Goal: Task Accomplishment & Management: Complete application form

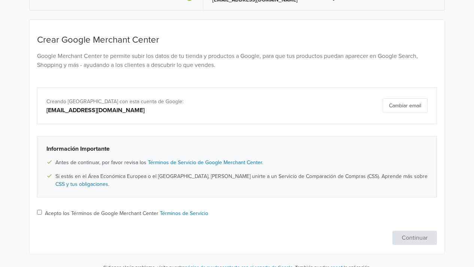
scroll to position [59, 0]
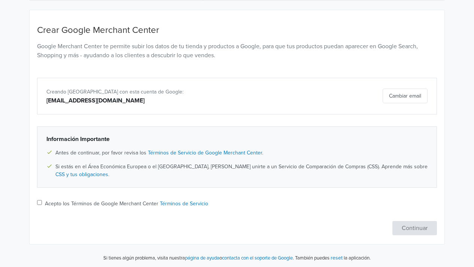
click at [40, 202] on input "Acepto los Términos de Google Merchant Center Términos de Servicio" at bounding box center [39, 202] width 5 height 5
checkbox input "true"
click at [421, 230] on button "Continuar" at bounding box center [415, 228] width 45 height 14
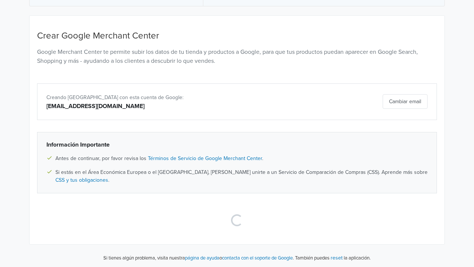
scroll to position [0, 0]
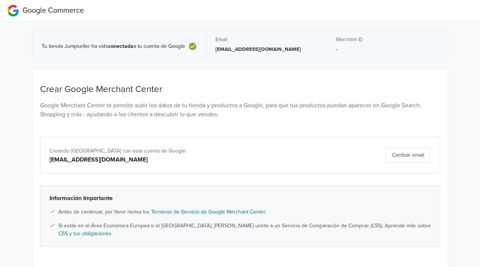
select select "cl"
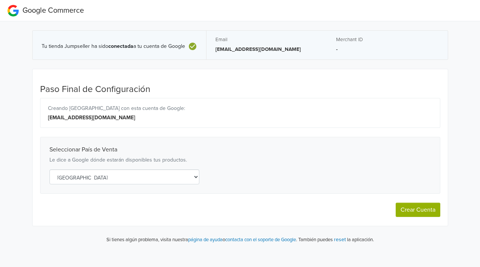
click at [406, 210] on button "Crear Cuenta" at bounding box center [418, 210] width 45 height 14
select select "cl"
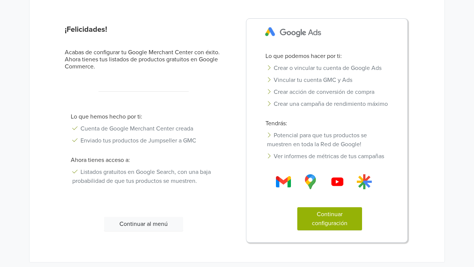
scroll to position [72, 0]
click at [140, 222] on button "Continuar al menú" at bounding box center [143, 224] width 79 height 14
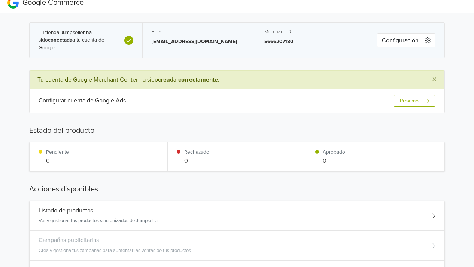
scroll to position [0, 0]
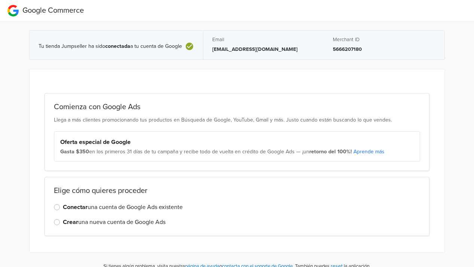
scroll to position [8, 0]
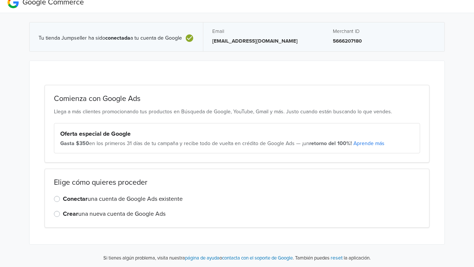
click at [63, 213] on label "Crear una nueva cuenta de Google Ads" at bounding box center [114, 214] width 103 height 9
click at [0, 0] on input "Crear una nueva cuenta de Google Ads" at bounding box center [0, 0] width 0 height 0
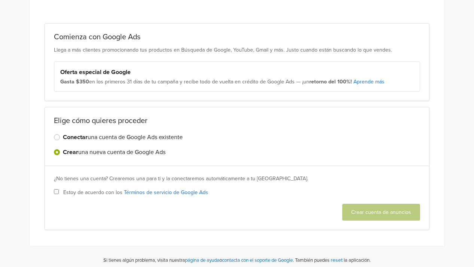
scroll to position [72, 0]
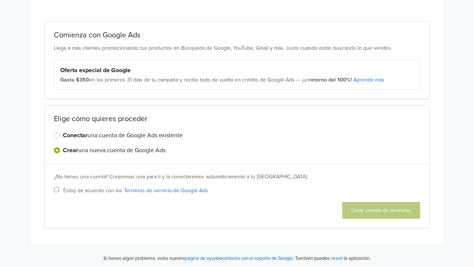
click at [56, 188] on input "Estoy de acuerdo con los Términos de servicio de Google Ads" at bounding box center [56, 190] width 5 height 5
checkbox input "true"
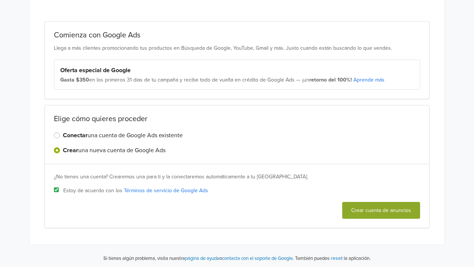
click at [381, 211] on button "Crear cuenta de anuncios" at bounding box center [381, 210] width 78 height 17
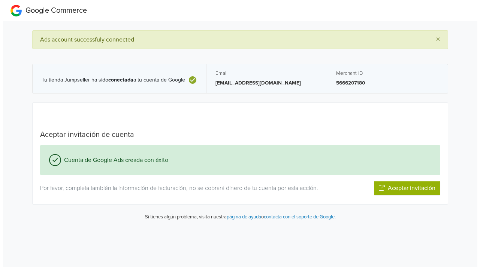
scroll to position [0, 0]
click at [412, 188] on button "Aceptar invitación" at bounding box center [407, 188] width 66 height 14
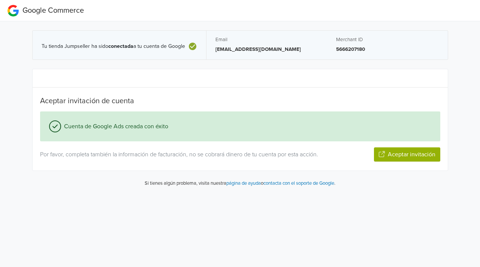
click at [412, 153] on button "Aceptar invitación" at bounding box center [407, 155] width 66 height 14
